Goal: Information Seeking & Learning: Learn about a topic

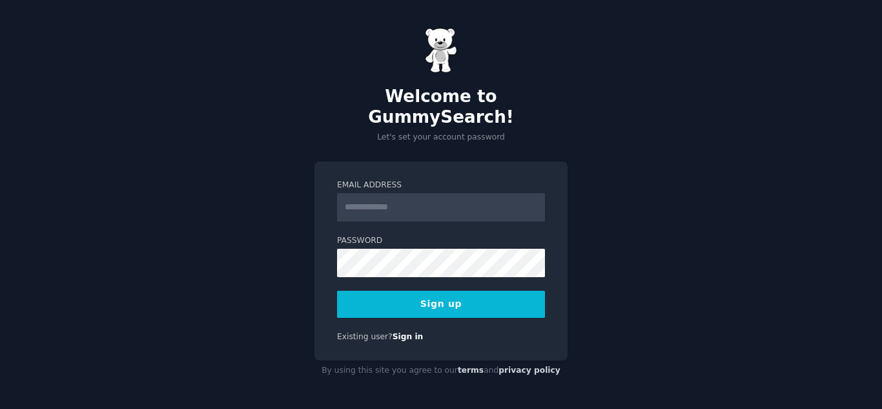
click at [446, 193] on input "Email Address" at bounding box center [441, 207] width 208 height 28
type input "**********"
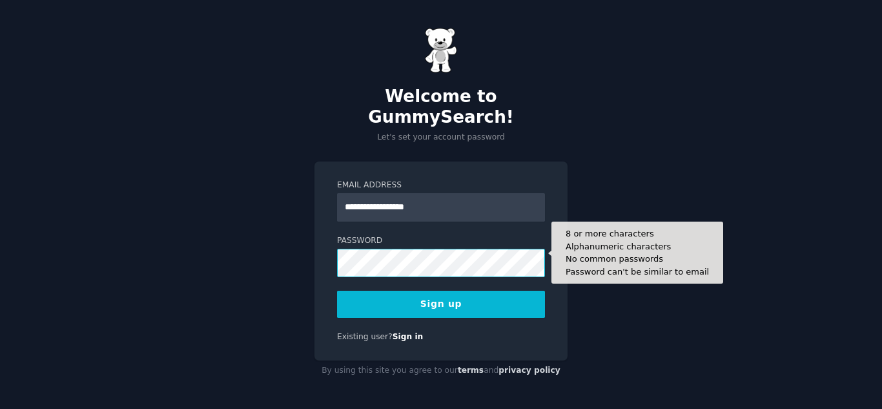
click at [337, 291] on button "Sign up" at bounding box center [441, 304] width 208 height 27
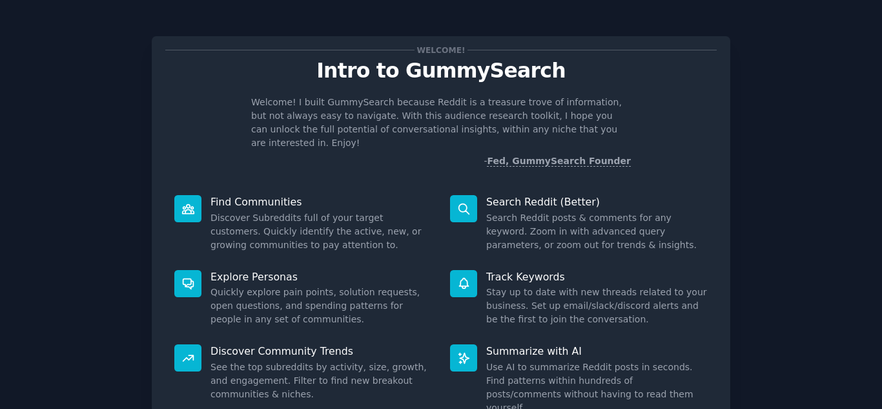
scroll to position [65, 0]
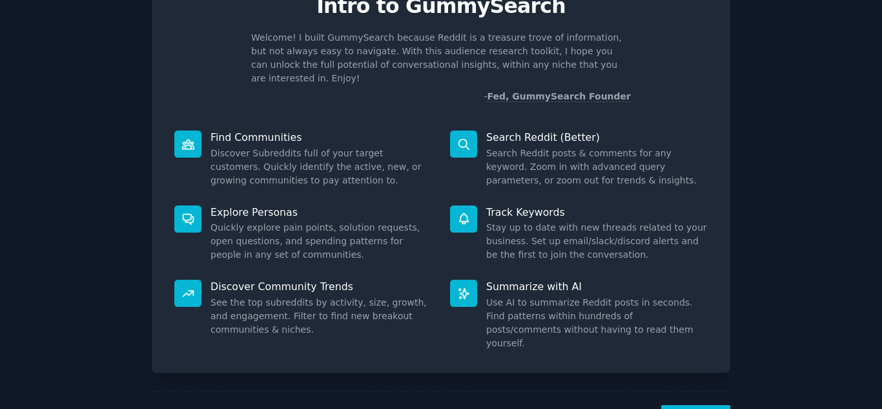
click at [453, 249] on div "Track Keywords Stay up to date with new threads related to your business. Set u…" at bounding box center [579, 233] width 276 height 75
click at [453, 280] on div at bounding box center [463, 293] width 27 height 27
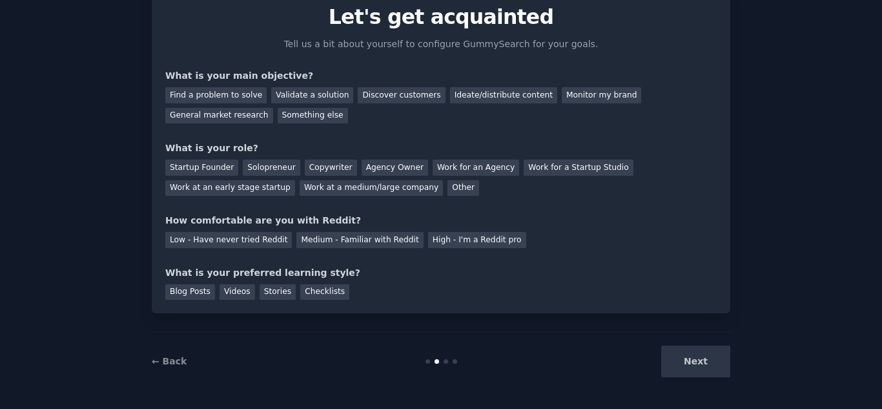
scroll to position [54, 0]
click at [194, 97] on div "Find a problem to solve" at bounding box center [215, 95] width 101 height 16
click at [361, 89] on div "Discover customers" at bounding box center [401, 95] width 87 height 16
click at [221, 93] on div "Find a problem to solve" at bounding box center [215, 95] width 101 height 16
click at [527, 170] on div "Work for a Startup Studio" at bounding box center [578, 167] width 109 height 16
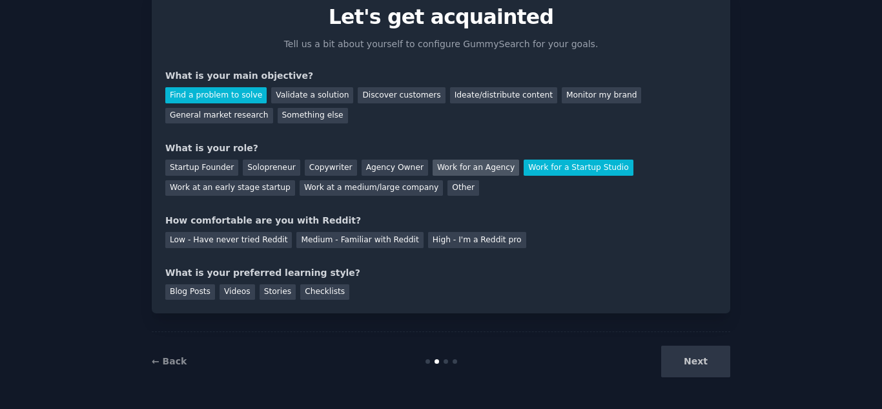
click at [451, 168] on div "Work for an Agency" at bounding box center [476, 167] width 87 height 16
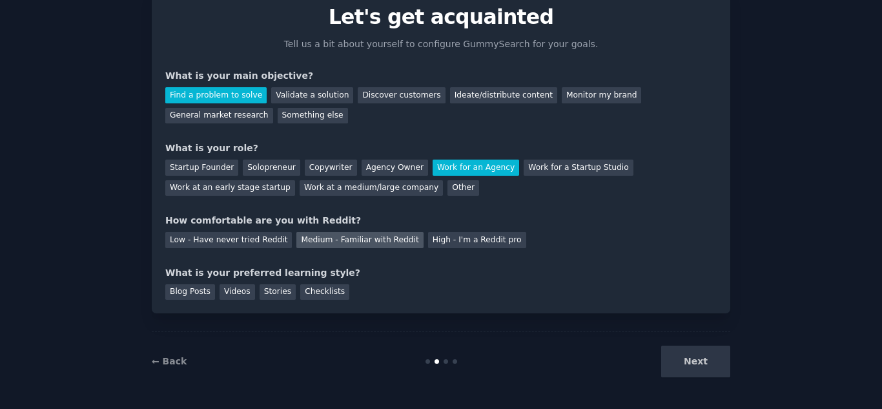
click at [380, 244] on div "Medium - Familiar with Reddit" at bounding box center [359, 240] width 127 height 16
click at [238, 294] on div "Videos" at bounding box center [238, 292] width 36 height 16
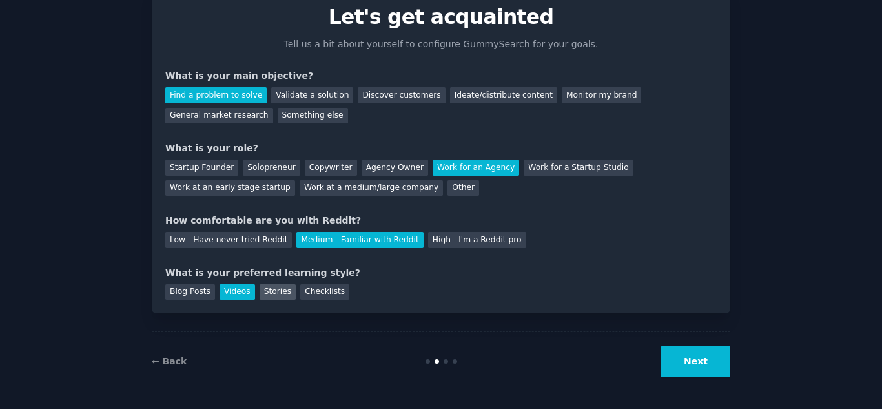
click at [267, 294] on div "Stories" at bounding box center [278, 292] width 36 height 16
click at [227, 294] on div "Videos" at bounding box center [238, 292] width 36 height 16
click at [696, 360] on button "Next" at bounding box center [695, 361] width 69 height 32
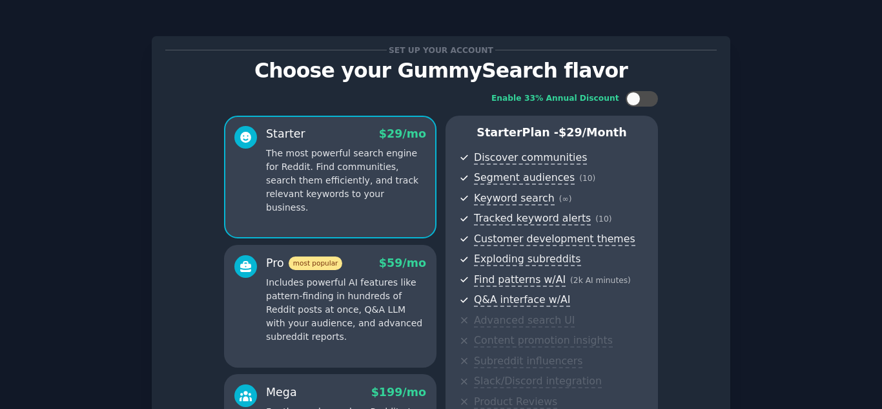
scroll to position [194, 0]
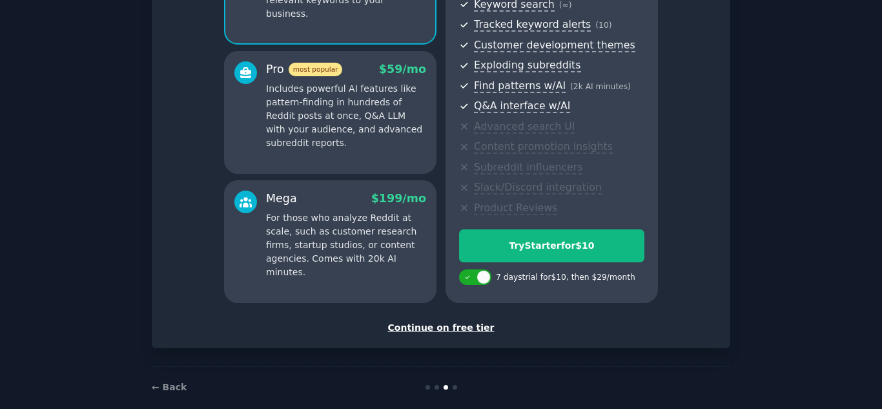
click at [465, 331] on div "Continue on free tier" at bounding box center [440, 328] width 551 height 14
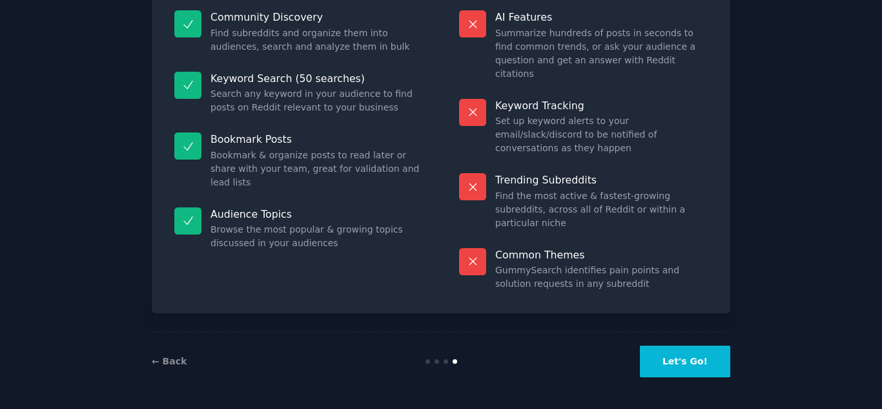
scroll to position [94, 0]
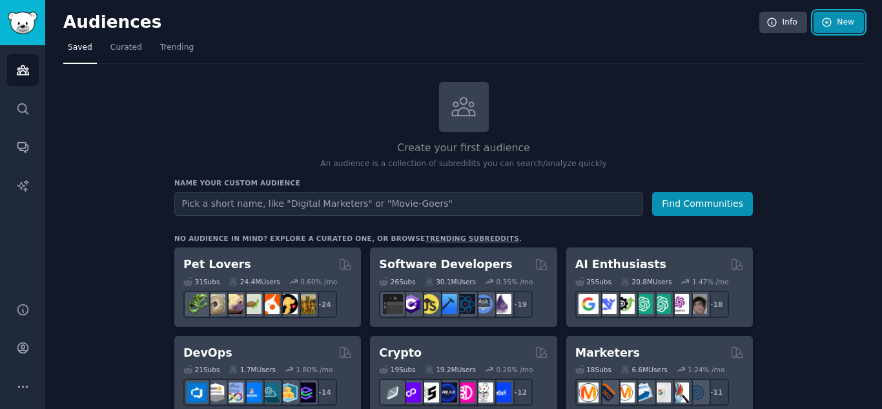
click at [848, 23] on link "New" at bounding box center [838, 23] width 50 height 22
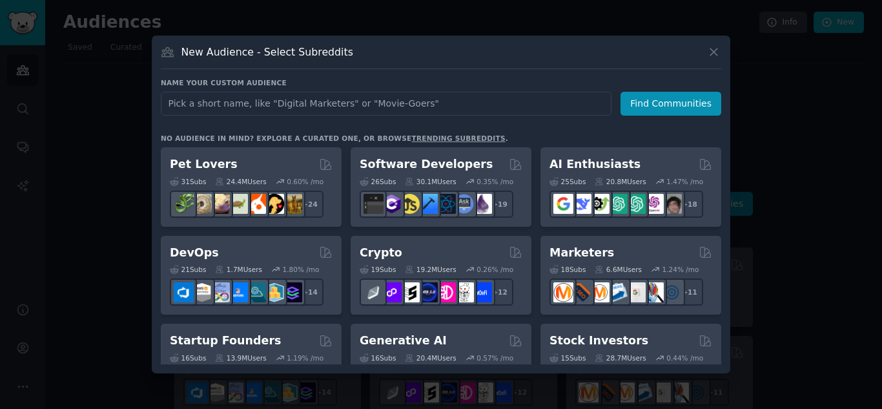
click at [280, 101] on input "text" at bounding box center [386, 104] width 451 height 24
type input "desenvolvimento de apps"
click button "Find Communities" at bounding box center [670, 104] width 101 height 24
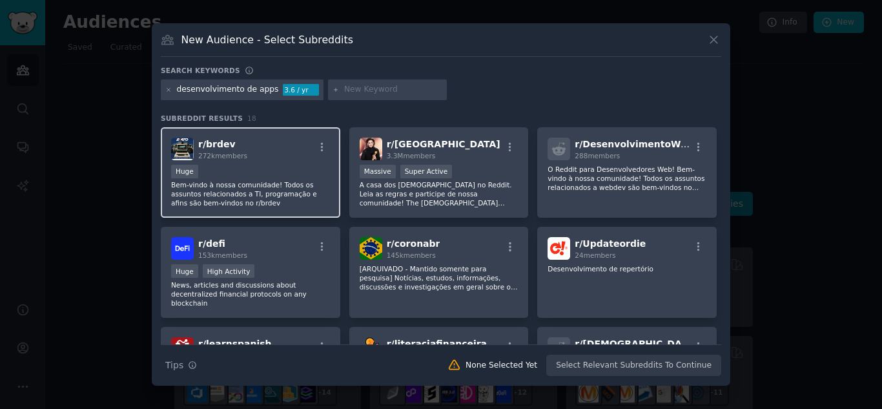
click at [236, 181] on p "Bem-vindo à nossa comunidade! Todos os assuntos relacionados a TI, programação …" at bounding box center [250, 193] width 159 height 27
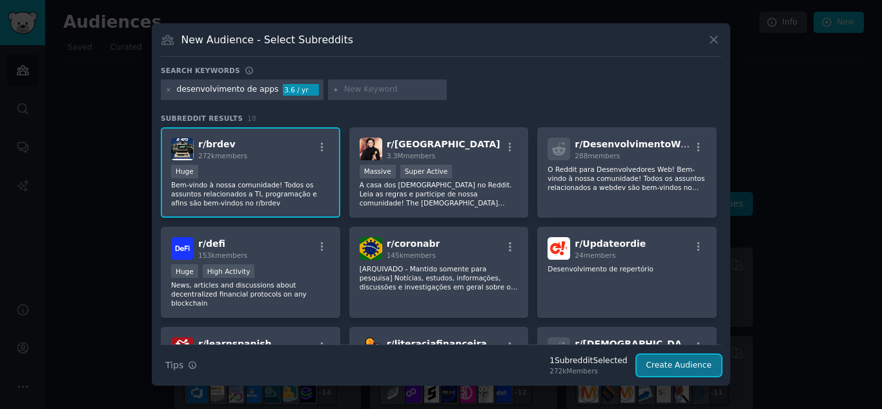
click at [691, 367] on button "Create Audience" at bounding box center [679, 365] width 85 height 22
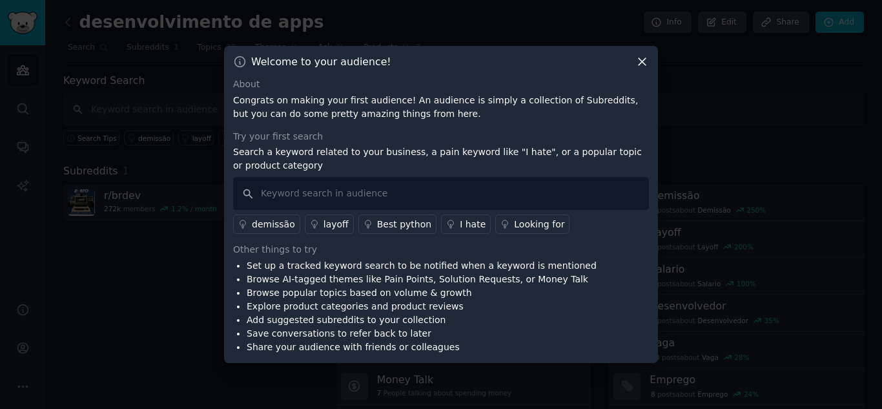
click at [644, 61] on icon at bounding box center [642, 62] width 14 height 14
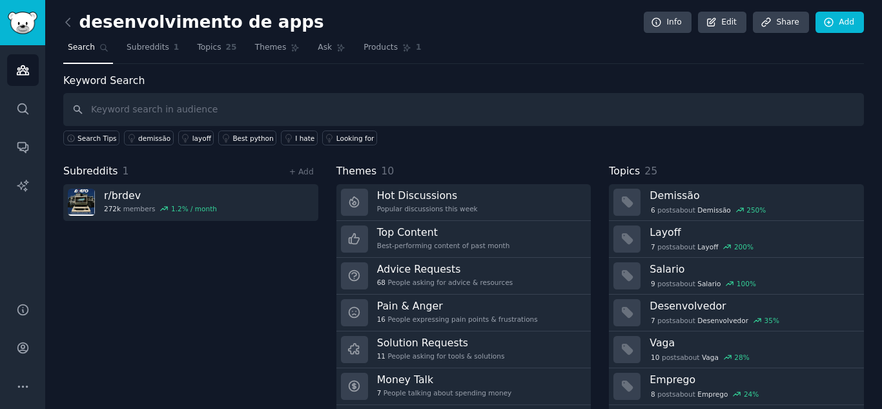
scroll to position [37, 0]
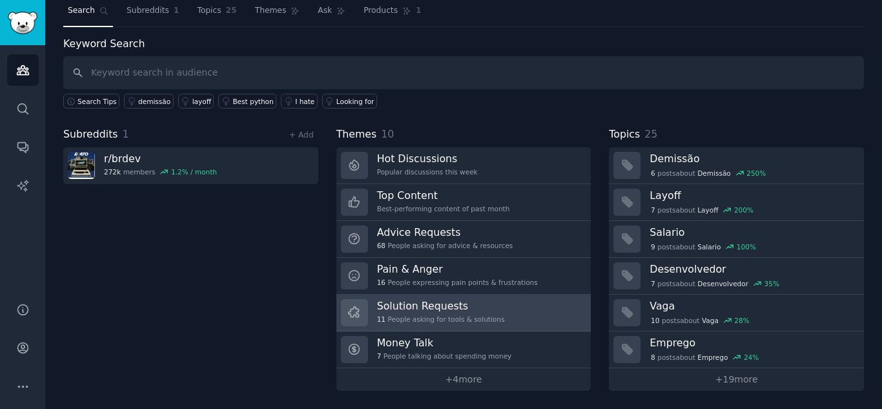
click at [529, 316] on link "Solution Requests 11 People asking for tools & solutions" at bounding box center [463, 312] width 255 height 37
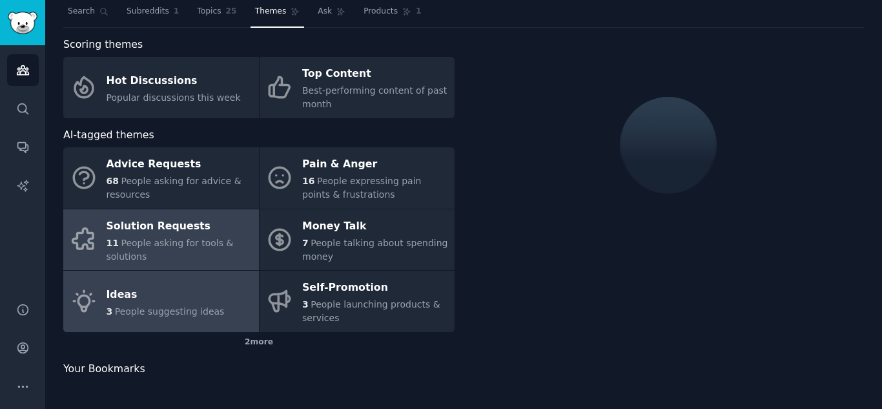
scroll to position [37, 0]
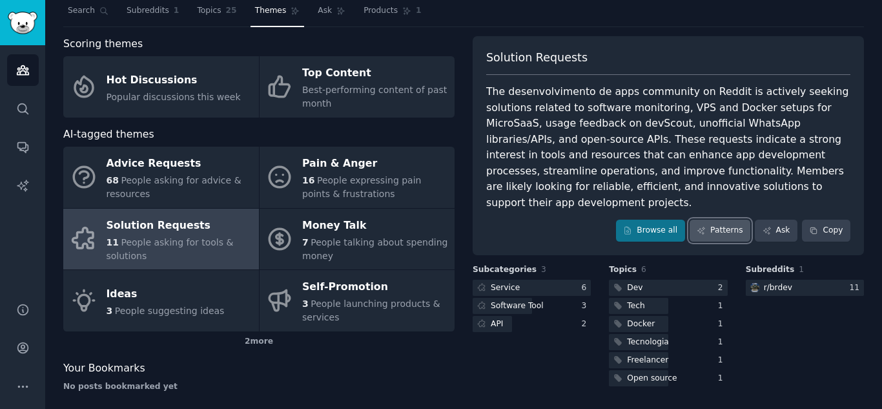
click at [737, 220] on link "Patterns" at bounding box center [719, 231] width 61 height 22
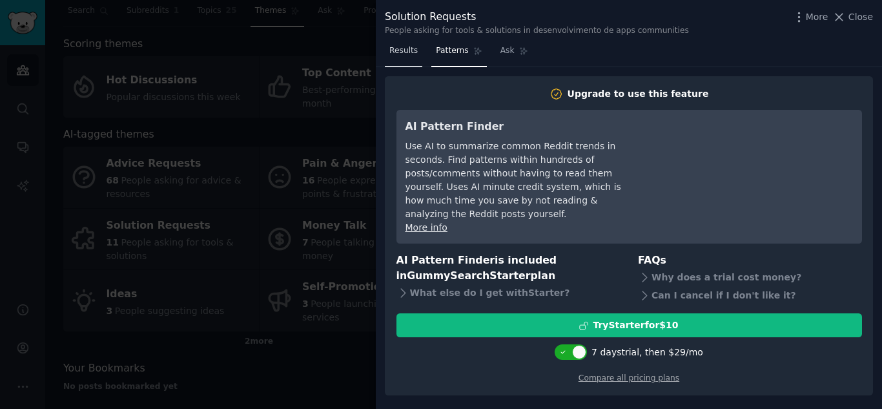
click at [391, 54] on span "Results" at bounding box center [403, 51] width 28 height 12
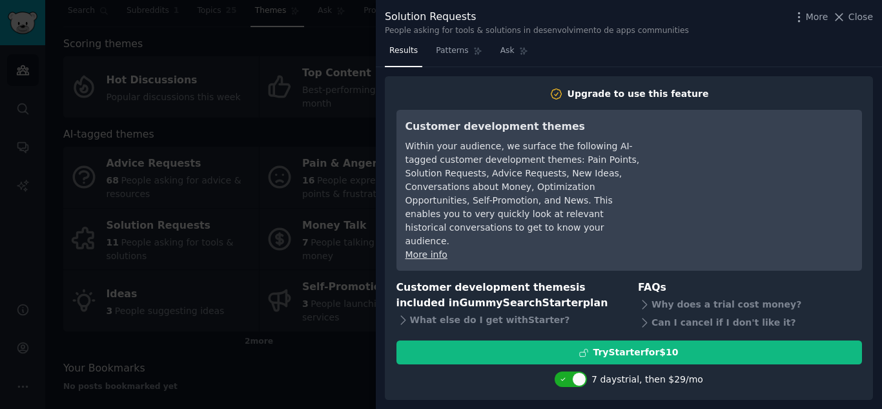
click at [407, 50] on span "Results" at bounding box center [403, 51] width 28 height 12
click at [270, 77] on div at bounding box center [441, 204] width 882 height 409
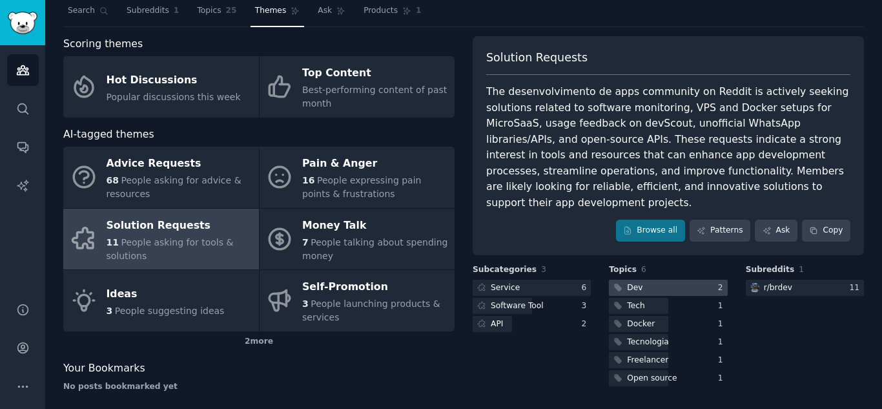
click at [634, 282] on div "Dev" at bounding box center [634, 288] width 15 height 12
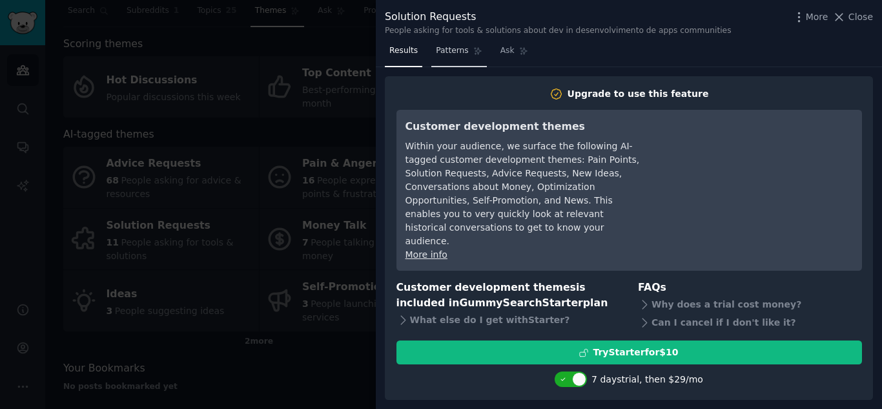
click at [453, 52] on span "Patterns" at bounding box center [452, 51] width 32 height 12
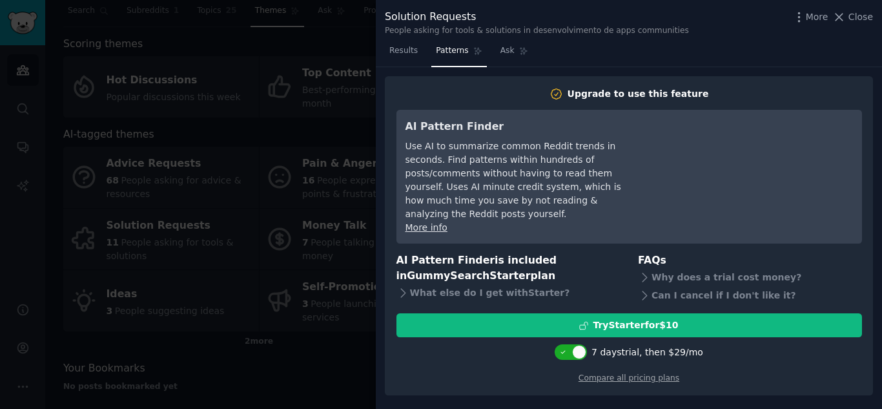
click at [713, 51] on div "Results Patterns Ask" at bounding box center [629, 54] width 506 height 26
click at [341, 382] on div at bounding box center [441, 204] width 882 height 409
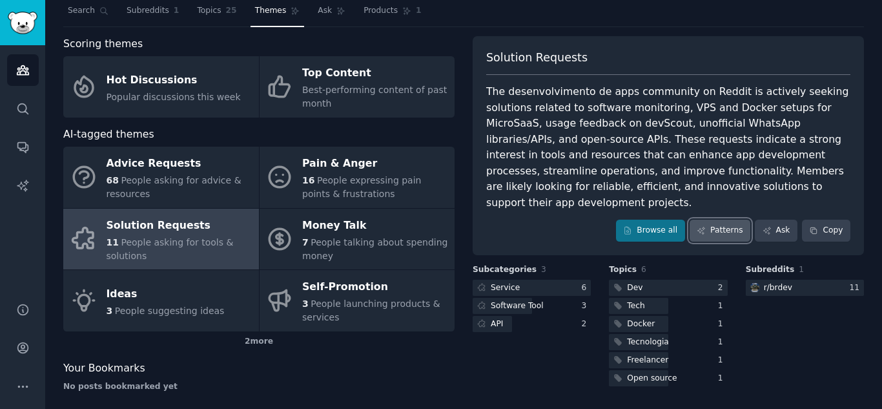
click at [721, 220] on link "Patterns" at bounding box center [719, 231] width 61 height 22
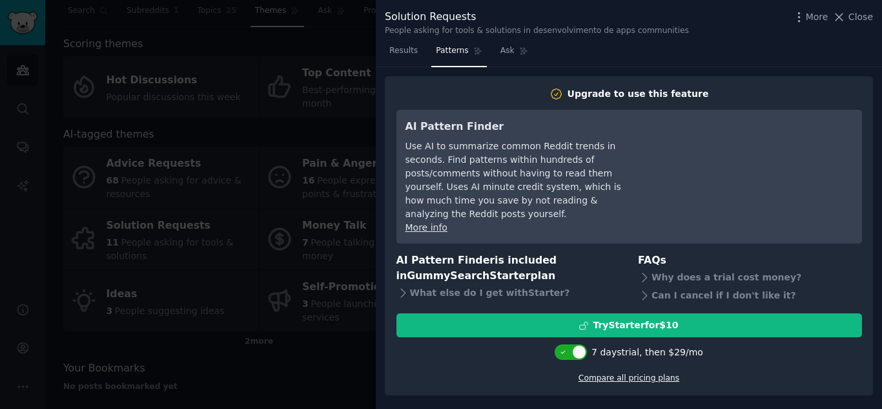
click at [609, 373] on link "Compare all pricing plans" at bounding box center [628, 377] width 101 height 9
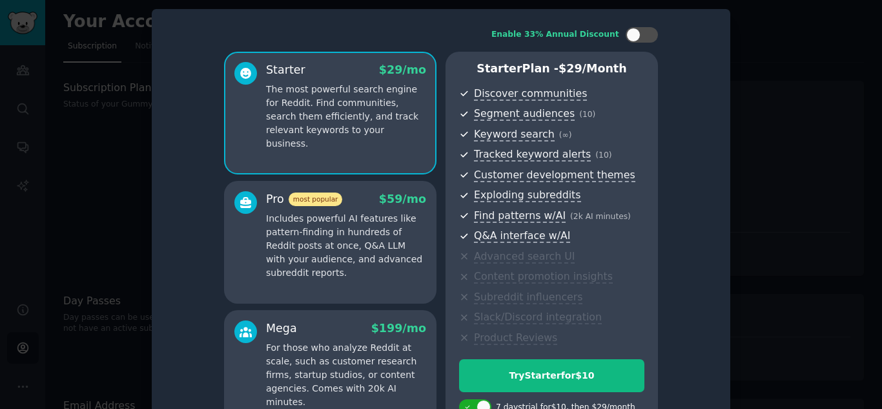
click at [96, 282] on div at bounding box center [441, 204] width 882 height 409
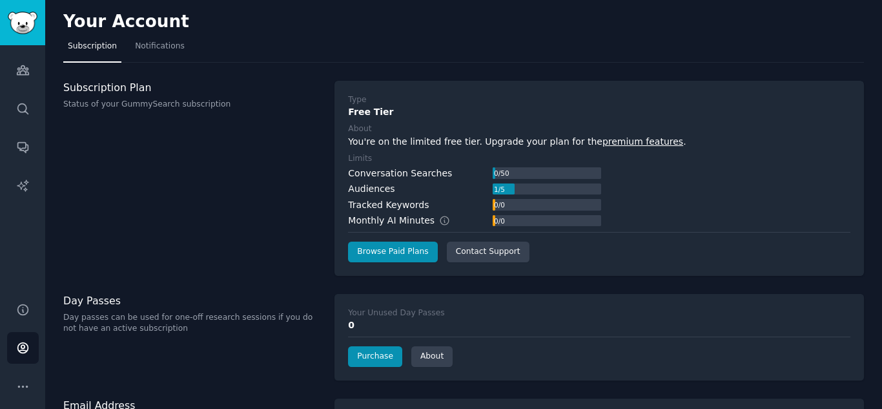
scroll to position [48, 0]
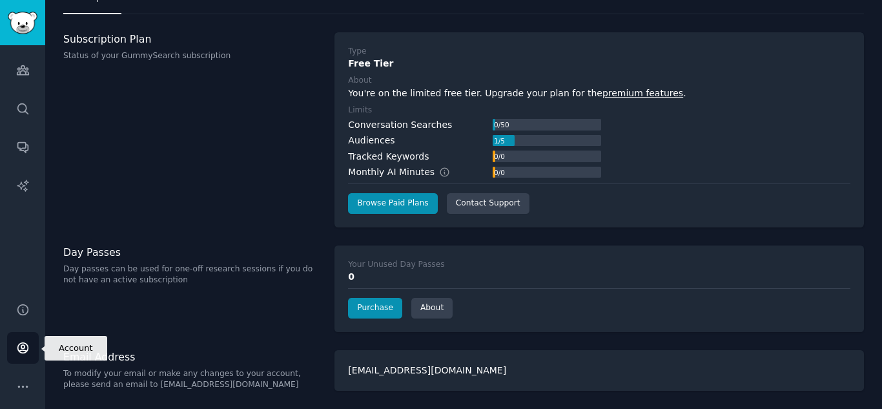
click at [28, 346] on icon "Sidebar" at bounding box center [22, 348] width 10 height 10
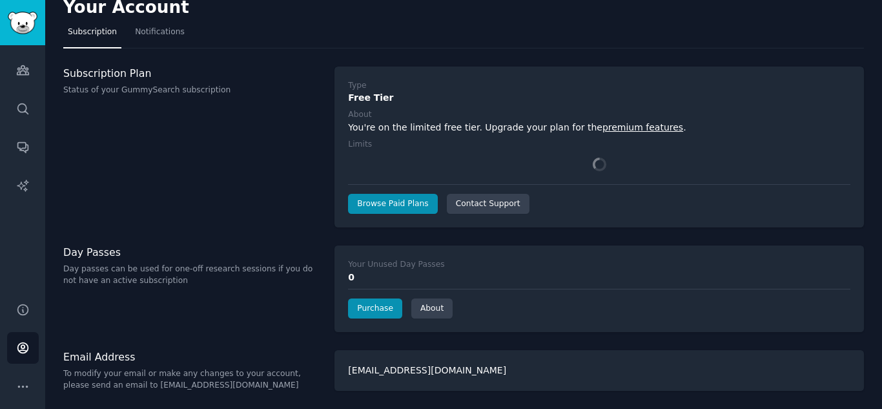
scroll to position [48, 0]
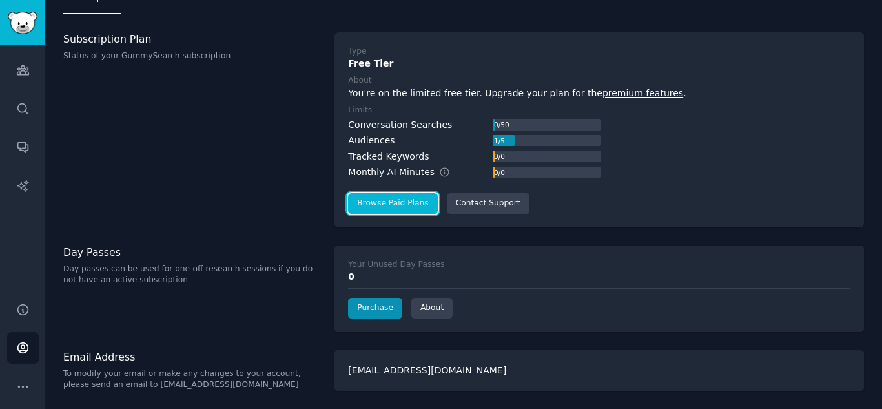
click at [398, 209] on link "Browse Paid Plans" at bounding box center [392, 203] width 89 height 21
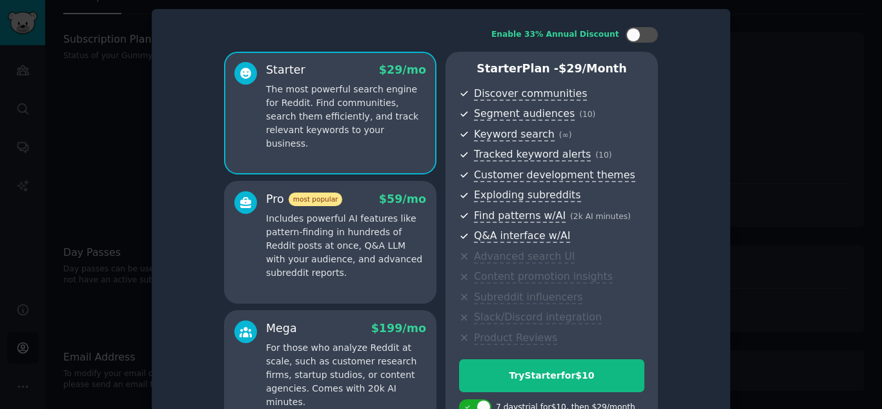
click at [377, 226] on p "Includes powerful AI features like pattern-finding in hundreds of Reddit posts …" at bounding box center [346, 246] width 160 height 68
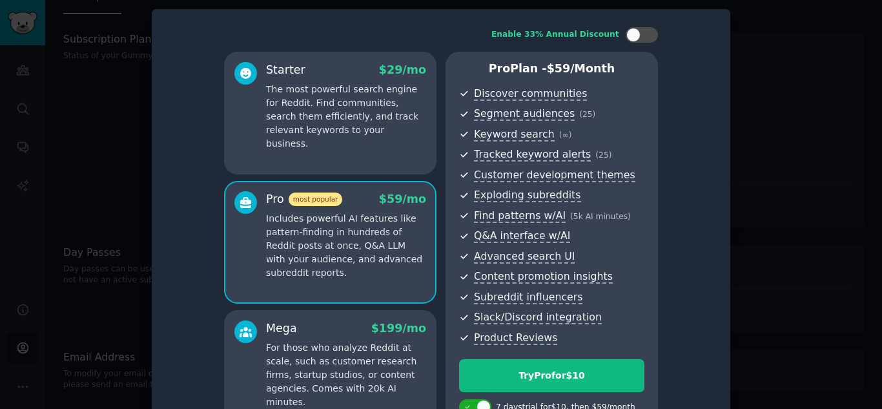
scroll to position [51, 0]
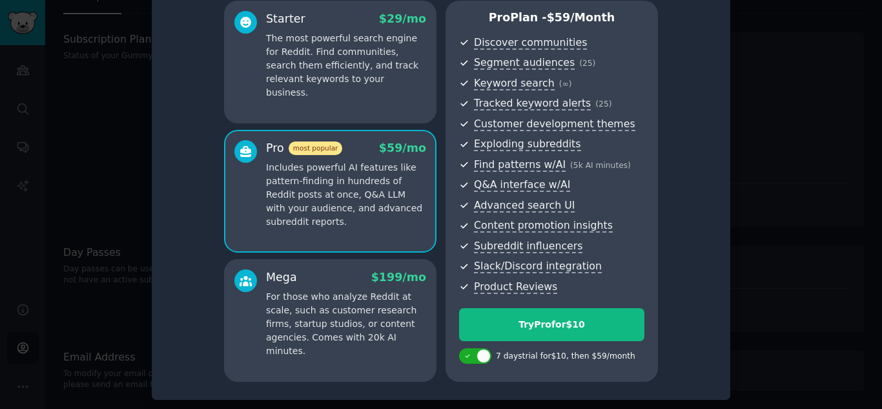
click at [365, 332] on p "For those who analyze Reddit at scale, such as customer research firms, startup…" at bounding box center [346, 324] width 160 height 68
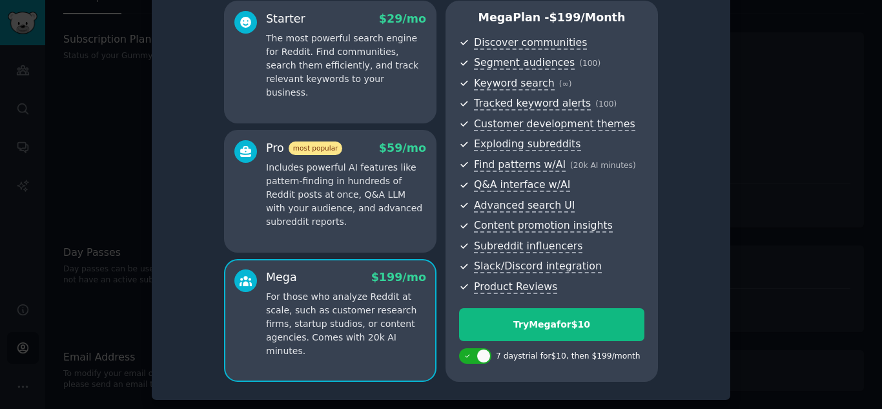
click at [380, 178] on p "Includes powerful AI features like pattern-finding in hundreds of Reddit posts …" at bounding box center [346, 195] width 160 height 68
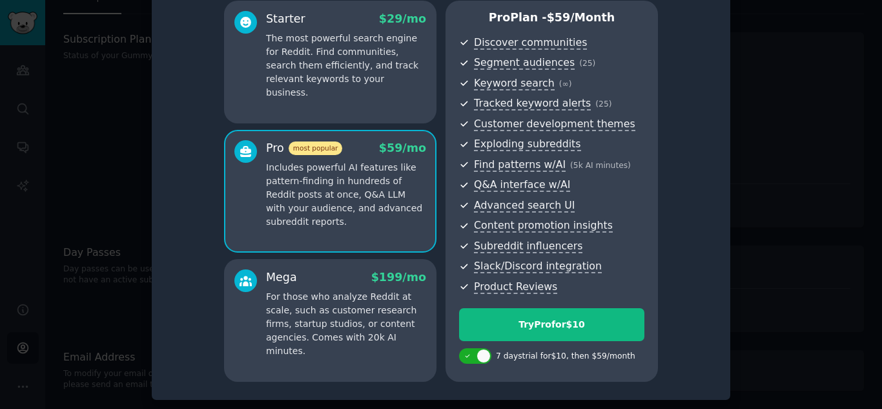
click at [351, 293] on p "For those who analyze Reddit at scale, such as customer research firms, startup…" at bounding box center [346, 324] width 160 height 68
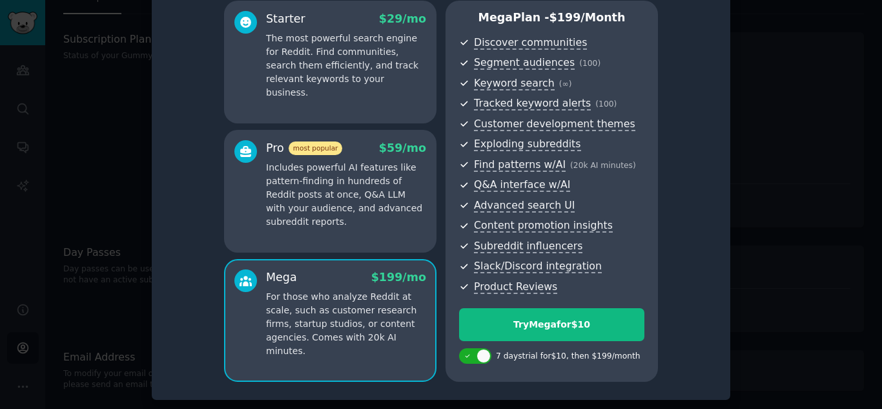
click at [376, 164] on p "Includes powerful AI features like pattern-finding in hundreds of Reddit posts …" at bounding box center [346, 195] width 160 height 68
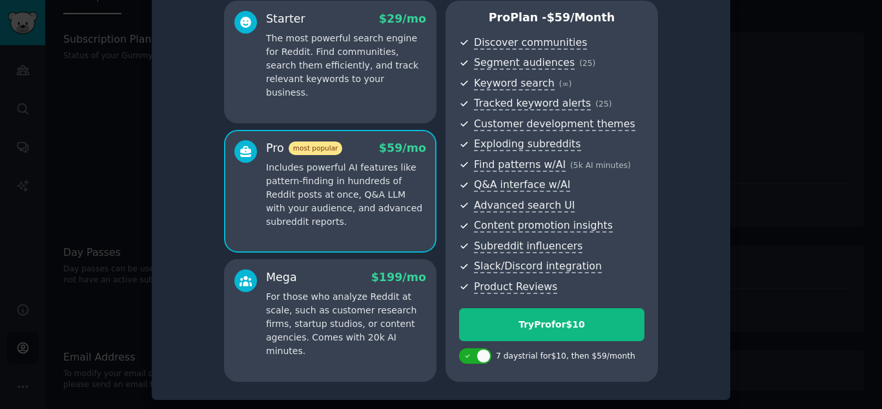
click at [360, 37] on p "The most powerful search engine for Reddit. Find communities, search them effic…" at bounding box center [346, 66] width 160 height 68
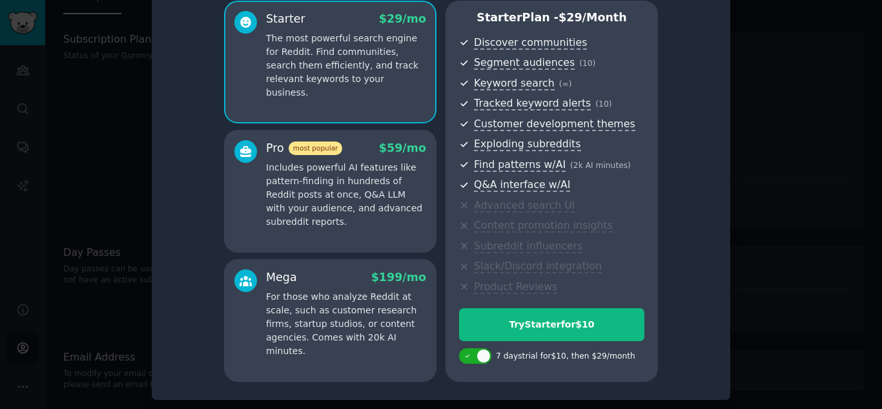
click at [354, 170] on p "Includes powerful AI features like pattern-finding in hundreds of Reddit posts …" at bounding box center [346, 195] width 160 height 68
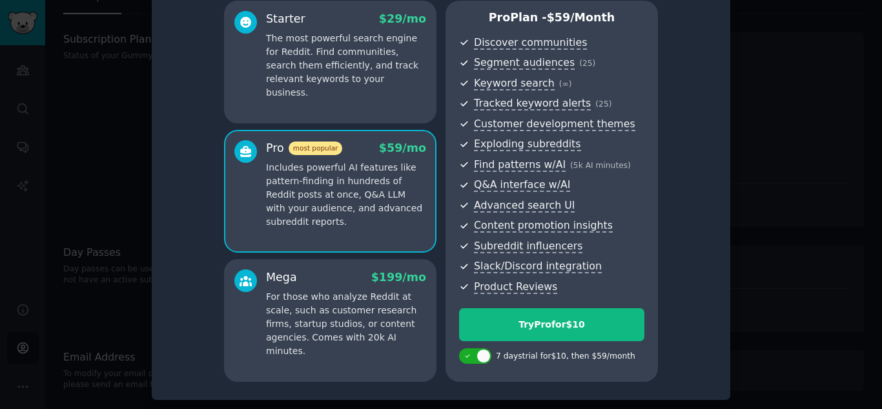
click at [338, 76] on p "The most powerful search engine for Reddit. Find communities, search them effic…" at bounding box center [346, 66] width 160 height 68
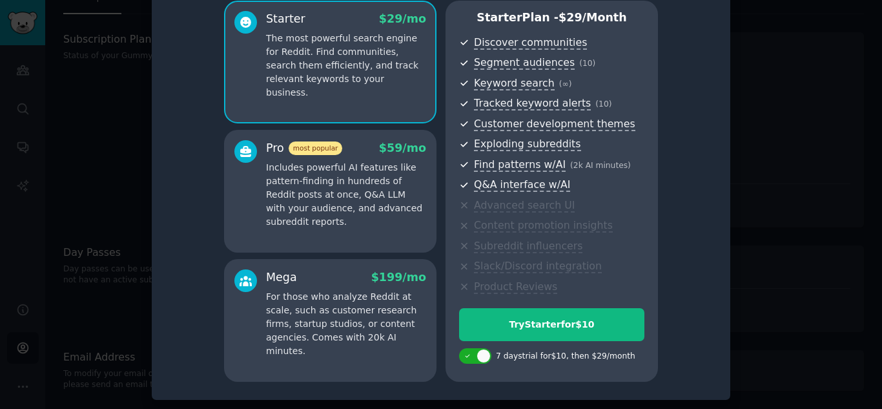
click at [79, 137] on div at bounding box center [441, 204] width 882 height 409
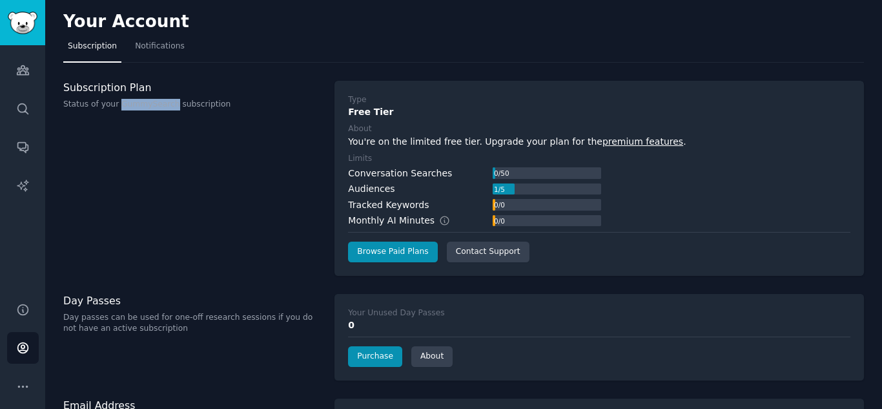
drag, startPoint x: 115, startPoint y: 103, endPoint x: 165, endPoint y: 108, distance: 50.0
click at [165, 108] on p "Status of your GummySearch subscription" at bounding box center [192, 105] width 258 height 12
copy p "GummySearch"
click at [611, 201] on div "Conversation Searches 0 / 50 Audiences 1 / 5 Tracked Keywords 0 / 0 Monthly AI …" at bounding box center [599, 197] width 502 height 61
click at [413, 325] on div "0" at bounding box center [599, 325] width 502 height 14
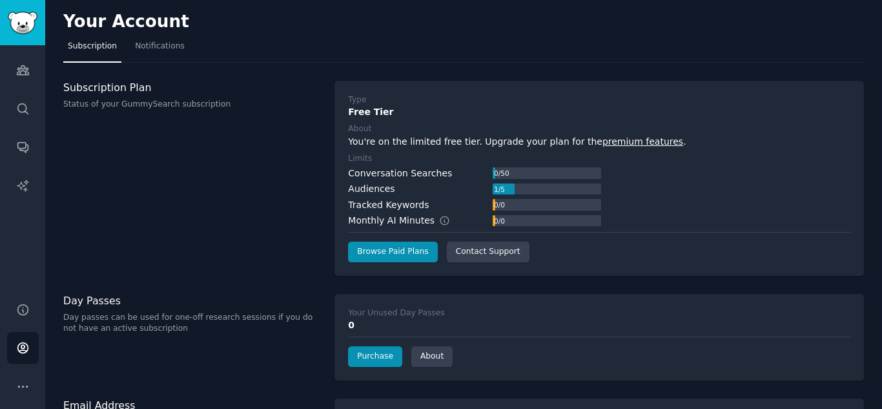
click at [413, 325] on div "0" at bounding box center [599, 325] width 502 height 14
drag, startPoint x: 413, startPoint y: 325, endPoint x: 343, endPoint y: 329, distance: 70.4
click at [346, 327] on div "Your Unused Day Passes 0 Purchase About" at bounding box center [598, 337] width 529 height 87
click at [400, 329] on div "0" at bounding box center [599, 325] width 502 height 14
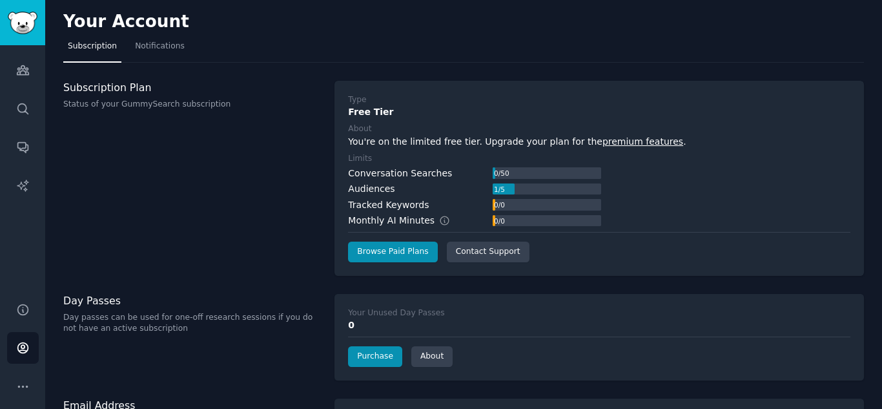
click at [356, 331] on div "0" at bounding box center [599, 325] width 502 height 14
click at [362, 329] on div "0" at bounding box center [599, 325] width 502 height 14
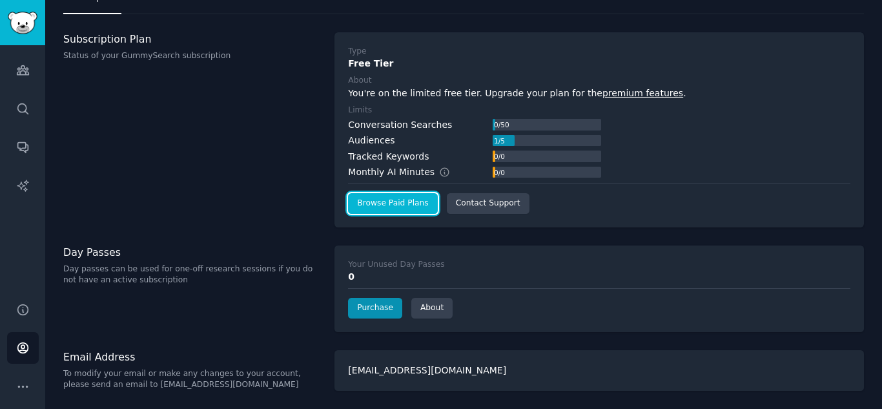
click at [401, 202] on link "Browse Paid Plans" at bounding box center [392, 203] width 89 height 21
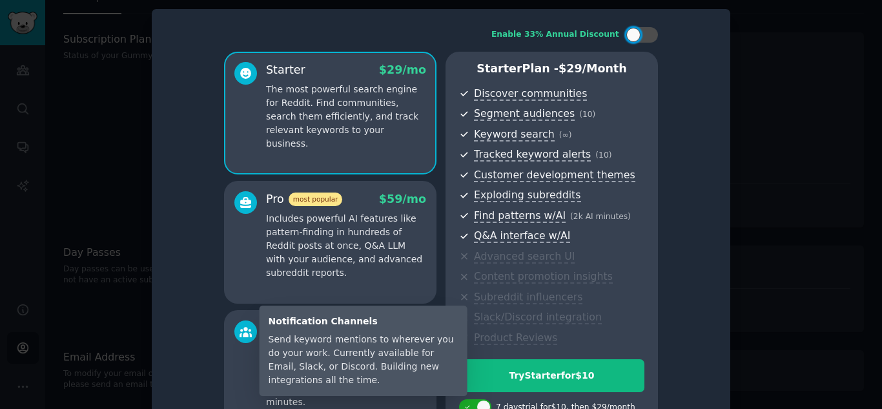
scroll to position [51, 0]
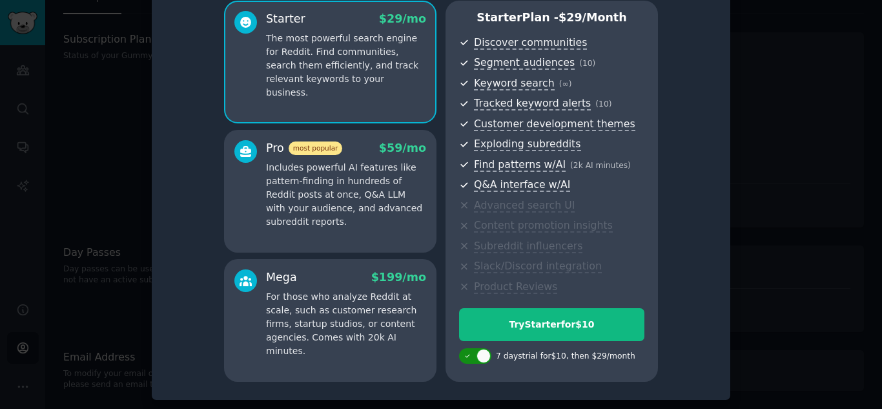
click at [477, 359] on div at bounding box center [483, 356] width 14 height 14
click at [472, 358] on div at bounding box center [467, 356] width 14 height 14
click at [473, 358] on div at bounding box center [475, 355] width 32 height 15
click at [270, 179] on p "Includes powerful AI features like pattern-finding in hundreds of Reddit posts …" at bounding box center [346, 195] width 160 height 68
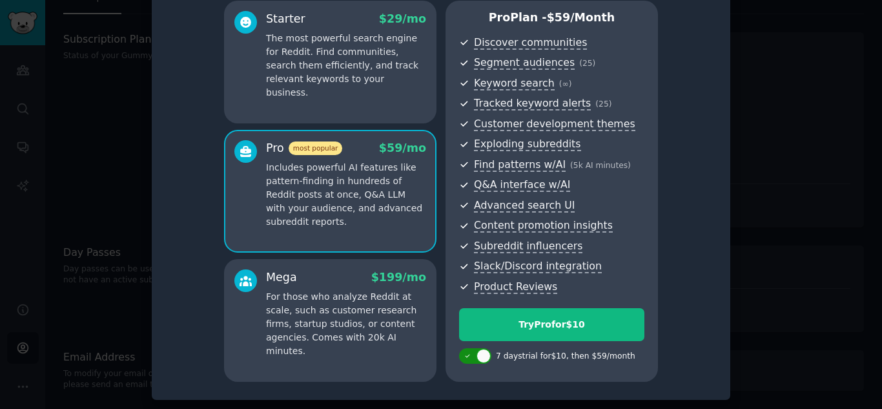
click at [477, 354] on div at bounding box center [483, 356] width 14 height 14
click at [478, 355] on div at bounding box center [481, 355] width 6 height 6
checkbox input "true"
click at [817, 78] on div at bounding box center [441, 204] width 882 height 409
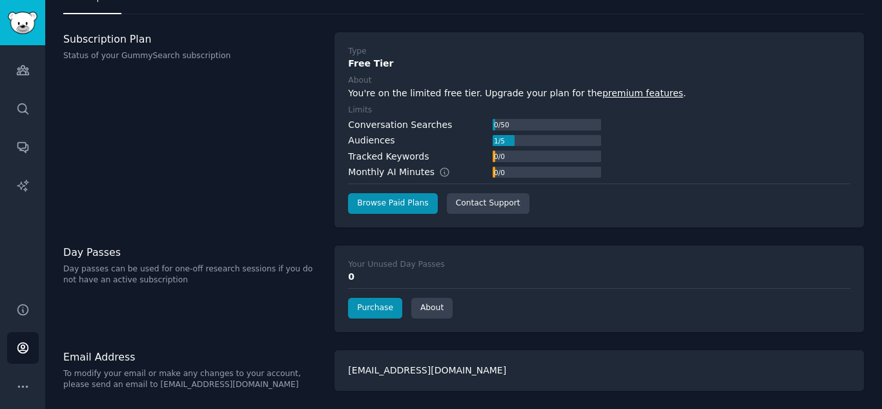
click at [295, 185] on div "Subscription Plan Status of your GummySearch subscription" at bounding box center [192, 129] width 258 height 195
click at [28, 19] on img "Sidebar" at bounding box center [23, 23] width 30 height 23
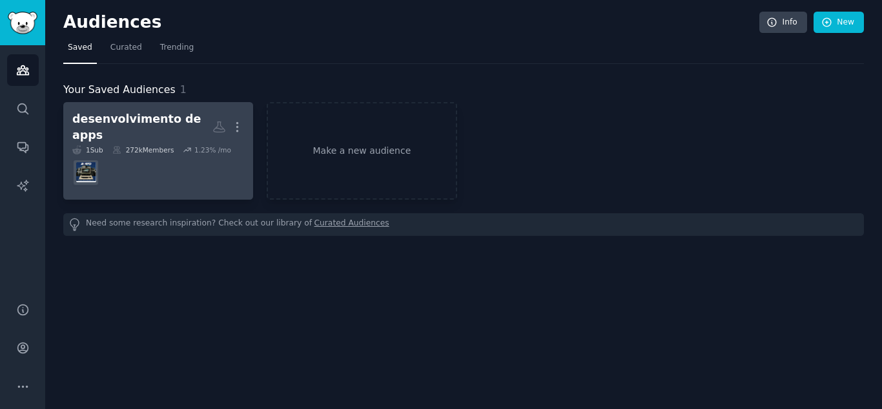
click at [115, 172] on dd at bounding box center [158, 172] width 172 height 36
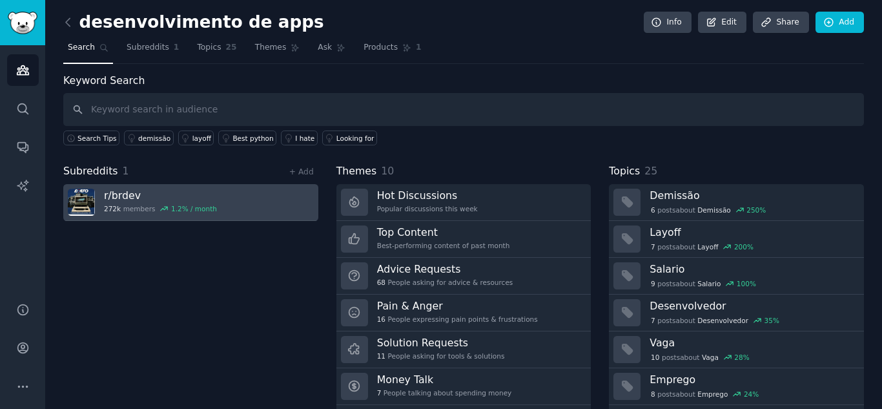
click at [248, 208] on link "r/ brdev 272k members 1.2 % / month" at bounding box center [190, 202] width 255 height 37
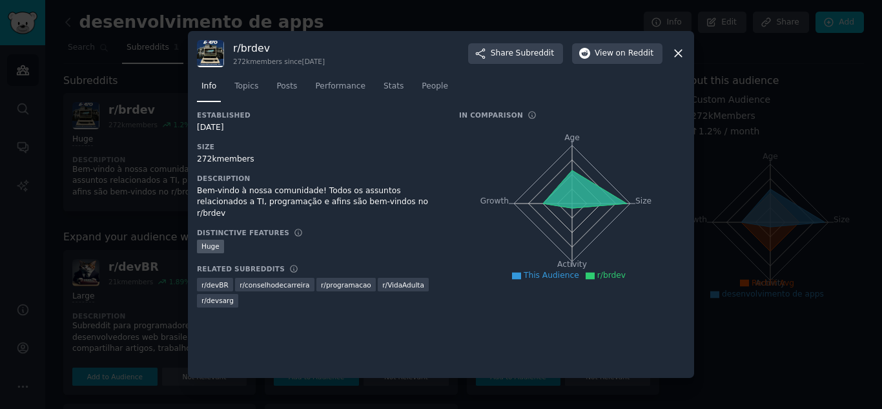
click at [841, 195] on div at bounding box center [441, 204] width 882 height 409
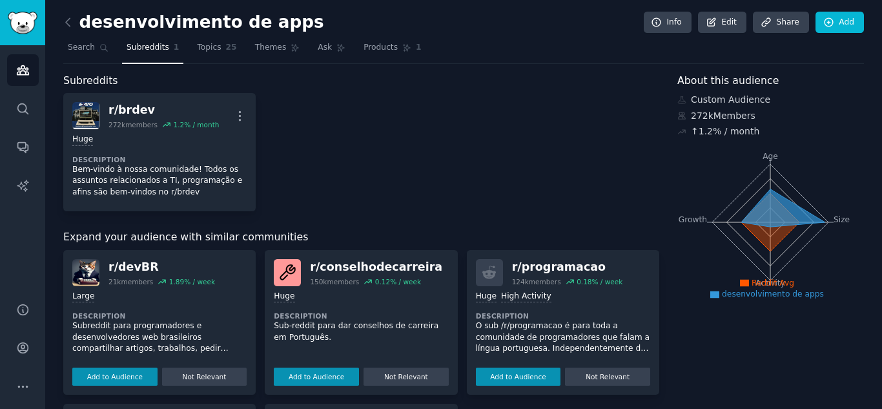
click at [558, 318] on dt "Description" at bounding box center [563, 315] width 174 height 9
click at [524, 379] on button "Add to Audience" at bounding box center [518, 376] width 85 height 18
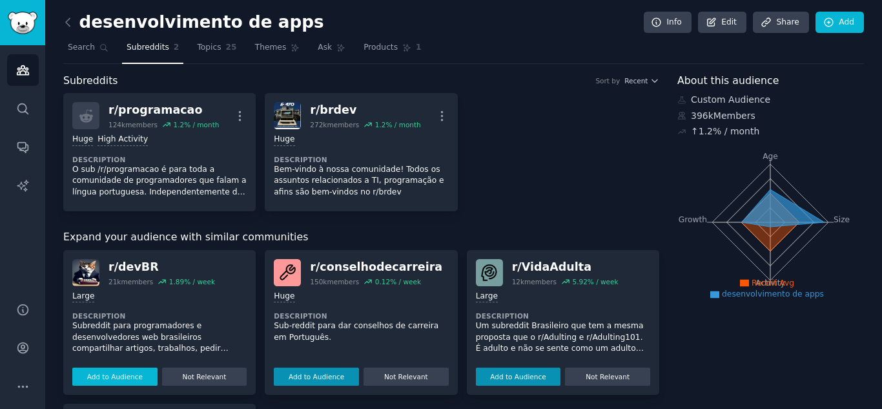
click at [127, 378] on button "Add to Audience" at bounding box center [114, 376] width 85 height 18
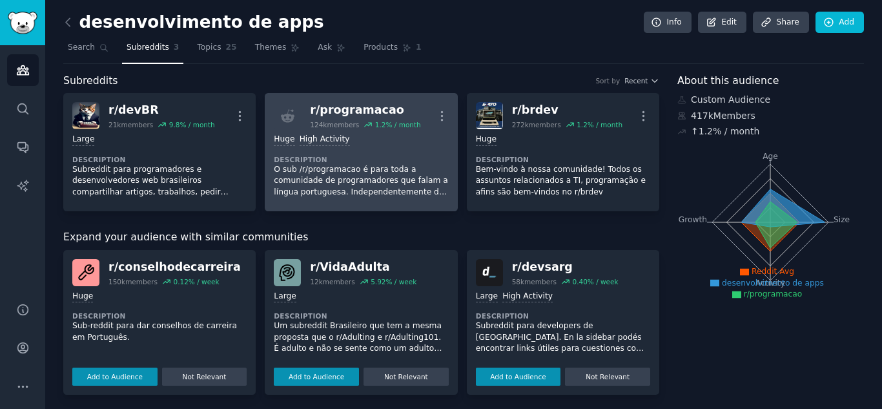
click at [368, 156] on dt "Description" at bounding box center [361, 159] width 174 height 9
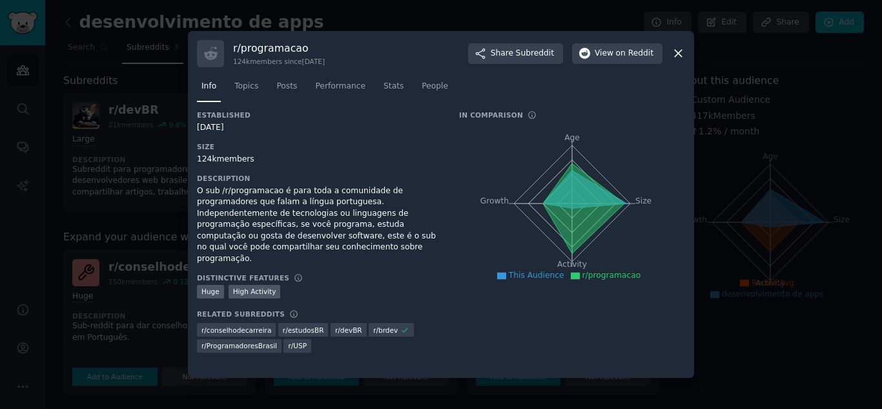
click at [33, 119] on div at bounding box center [441, 204] width 882 height 409
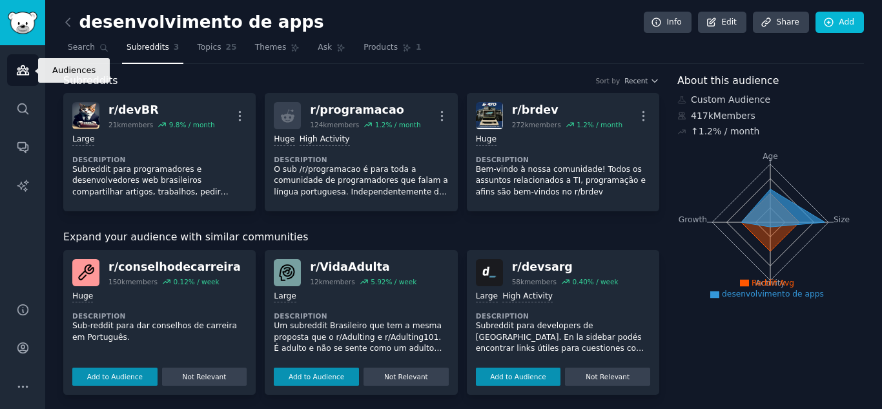
click at [22, 70] on icon "Sidebar" at bounding box center [23, 70] width 12 height 9
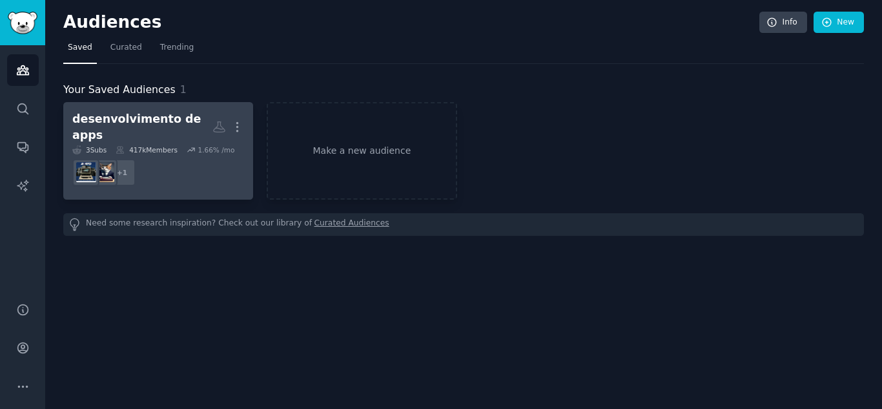
click at [131, 128] on div "desenvolvimento de apps" at bounding box center [142, 127] width 140 height 32
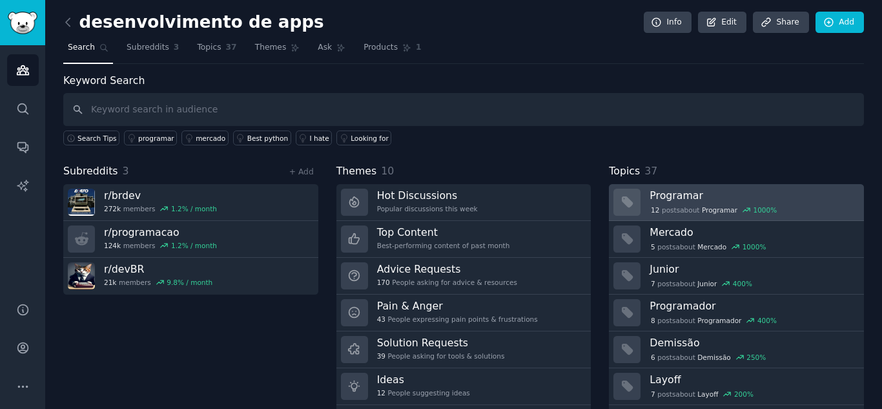
click at [827, 200] on h3 "Programar" at bounding box center [751, 196] width 205 height 14
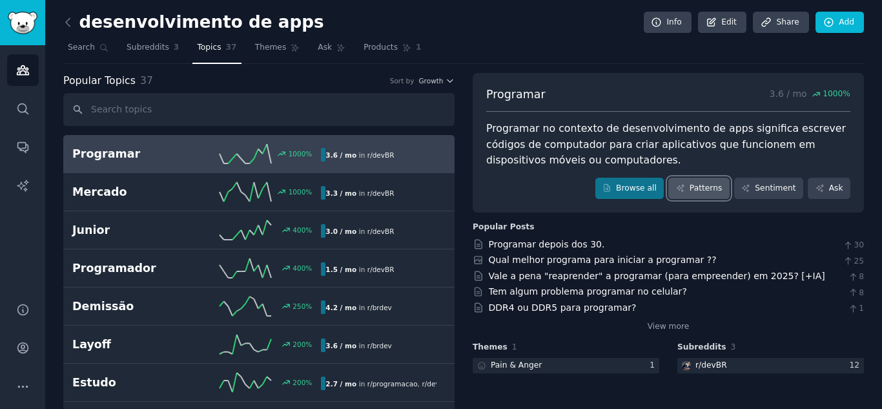
click at [708, 188] on link "Patterns" at bounding box center [698, 189] width 61 height 22
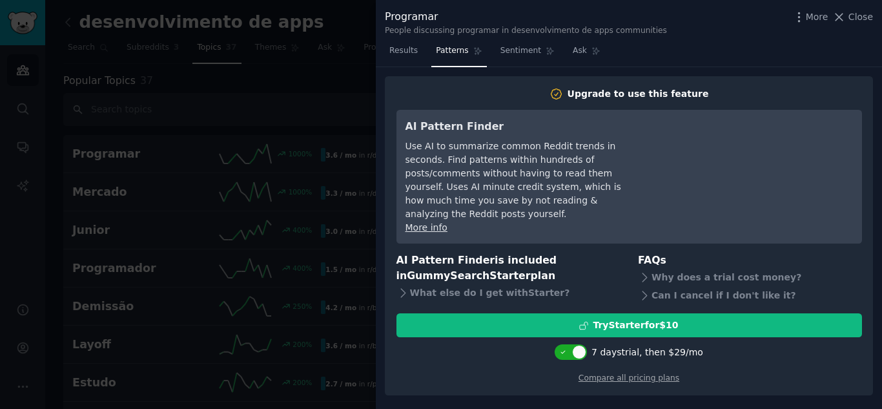
click at [275, 193] on div at bounding box center [441, 204] width 882 height 409
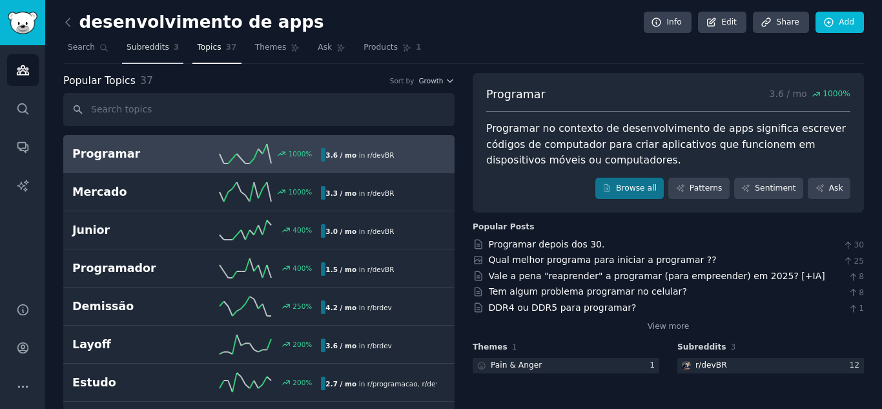
click at [153, 50] on span "Subreddits" at bounding box center [148, 48] width 43 height 12
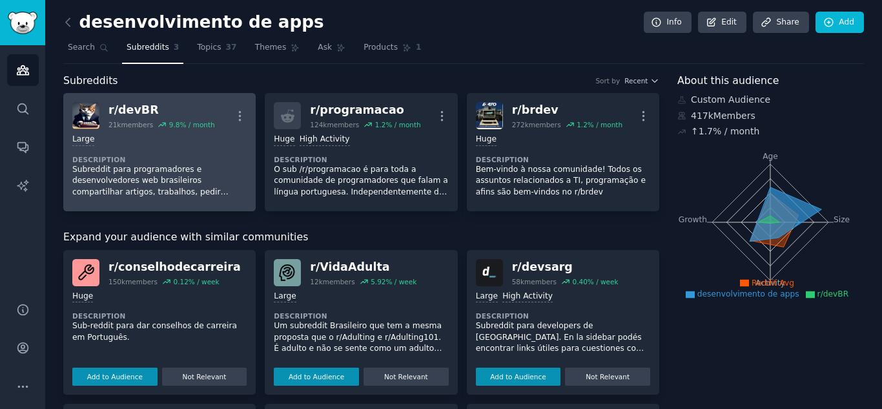
click at [130, 181] on p "Subreddit para programadores e desenvolvedores web brasileiros compartilhar art…" at bounding box center [159, 181] width 174 height 34
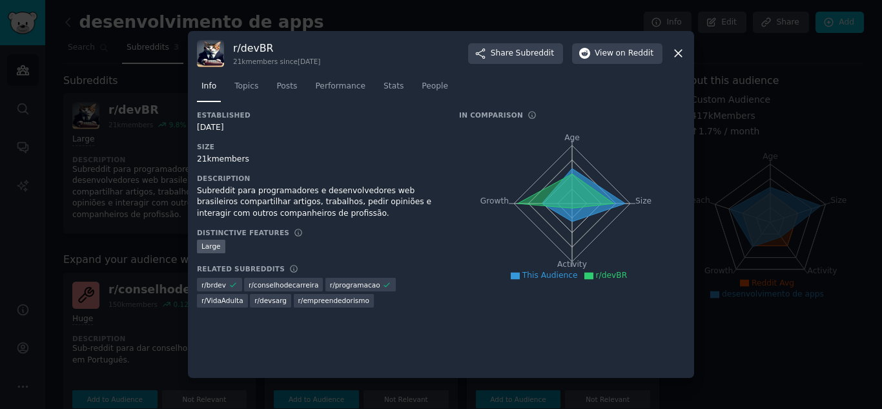
click at [91, 125] on div at bounding box center [441, 204] width 882 height 409
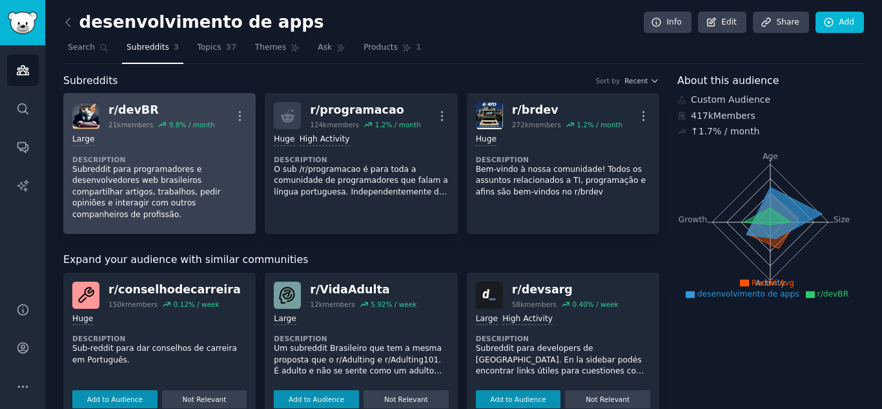
click at [167, 164] on p "Subreddit para programadores e desenvolvedores web brasileiros compartilhar art…" at bounding box center [159, 192] width 174 height 57
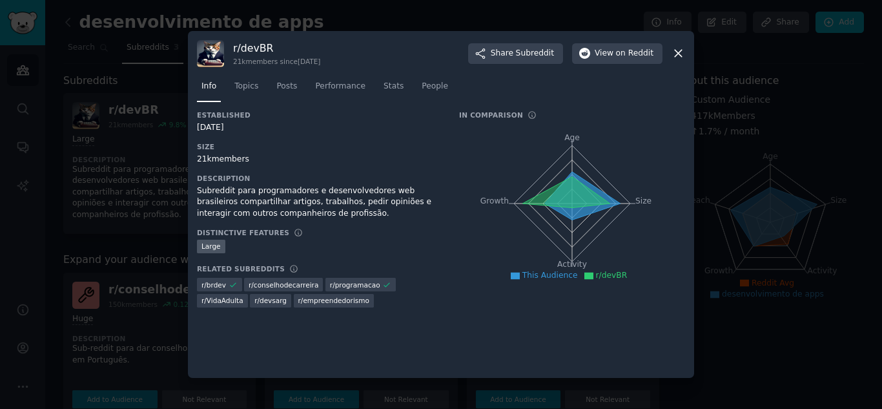
click at [81, 135] on div at bounding box center [441, 204] width 882 height 409
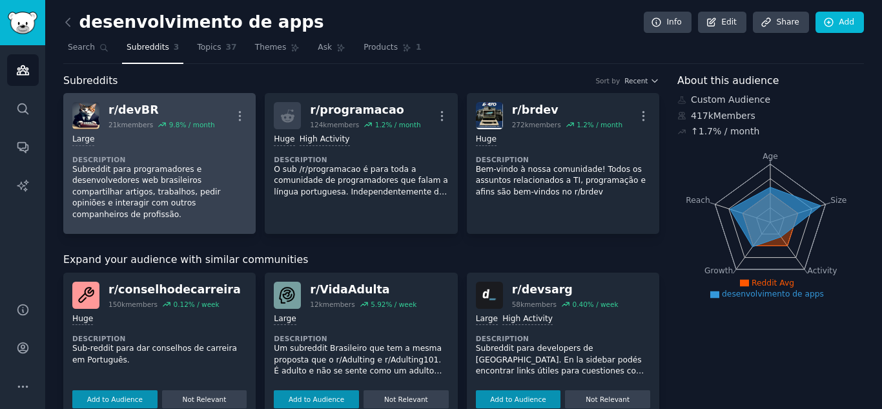
click at [130, 106] on div "r/ devBR" at bounding box center [161, 110] width 107 height 16
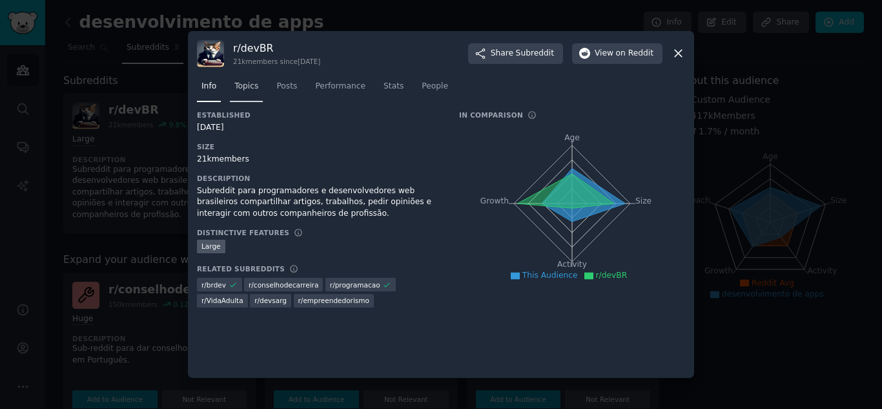
click at [238, 92] on link "Topics" at bounding box center [246, 89] width 33 height 26
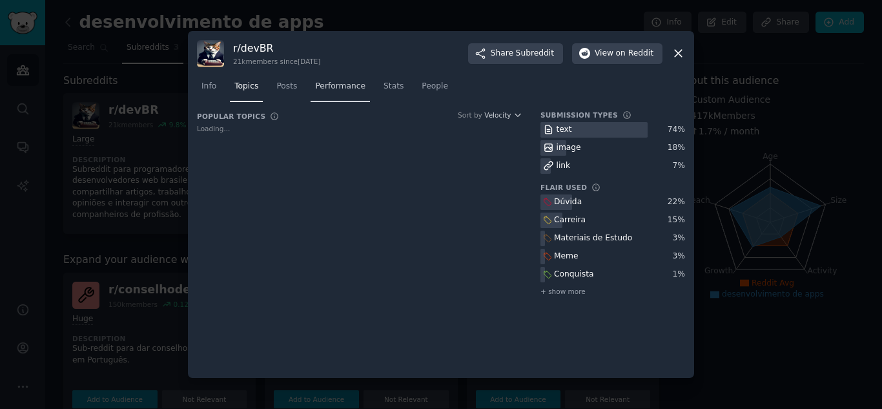
click at [332, 88] on span "Performance" at bounding box center [340, 87] width 50 height 12
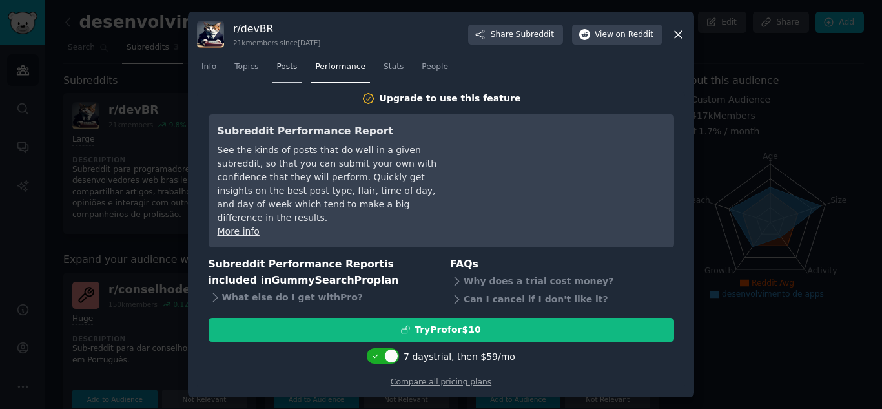
click at [284, 73] on span "Posts" at bounding box center [286, 67] width 21 height 12
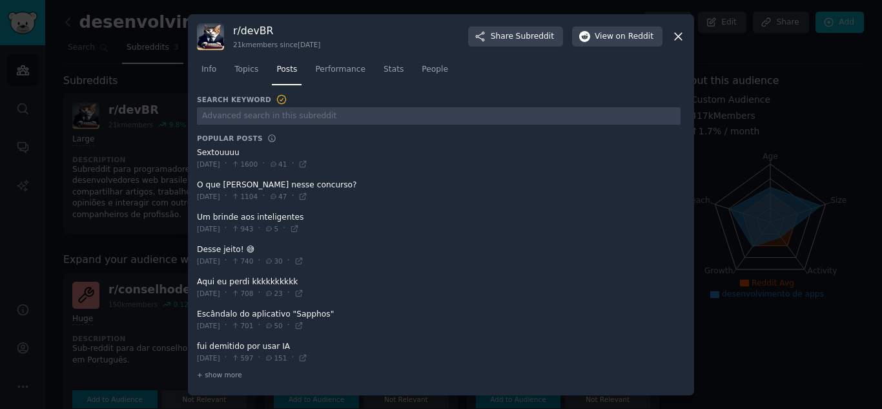
click at [225, 281] on span at bounding box center [439, 288] width 484 height 32
click at [267, 344] on span at bounding box center [439, 352] width 484 height 32
click at [626, 40] on span "on Reddit" at bounding box center [634, 37] width 37 height 12
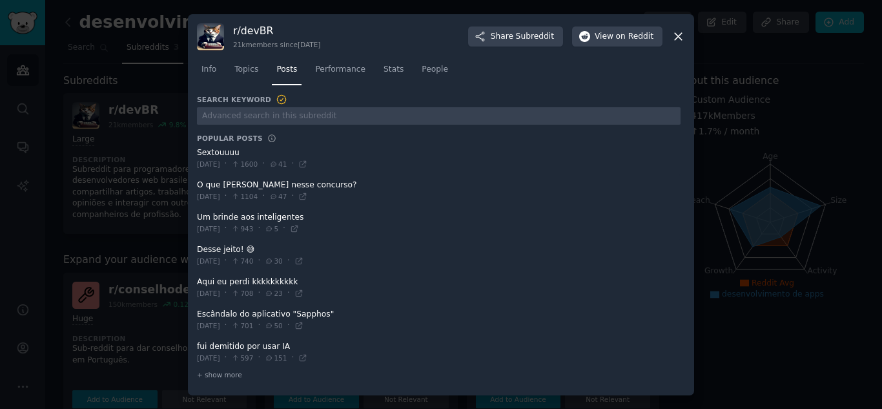
click at [793, 224] on div at bounding box center [441, 204] width 882 height 409
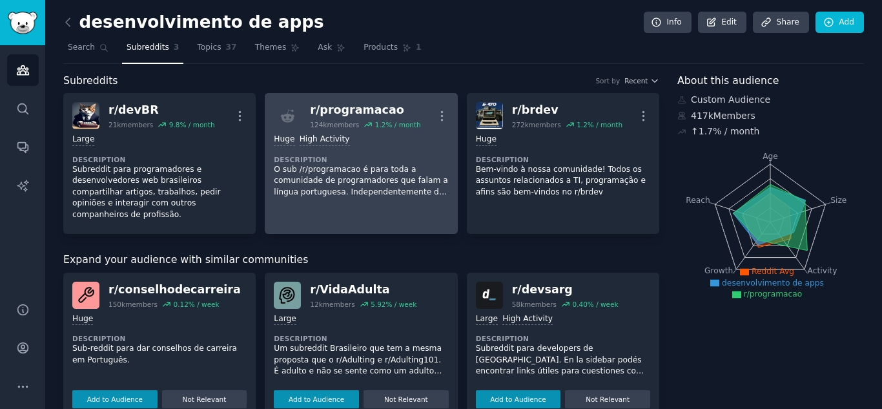
click at [351, 105] on div "r/ programacao" at bounding box center [365, 110] width 110 height 16
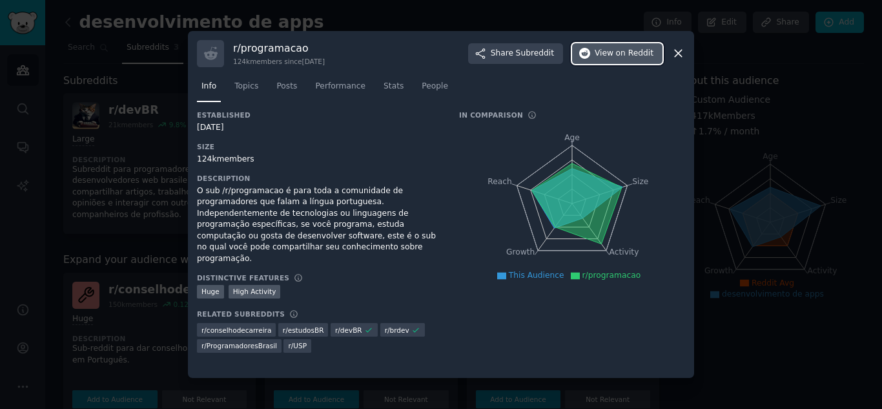
click at [619, 57] on span "on Reddit" at bounding box center [634, 54] width 37 height 12
click at [811, 90] on div at bounding box center [441, 204] width 882 height 409
